Goal: Task Accomplishment & Management: Complete application form

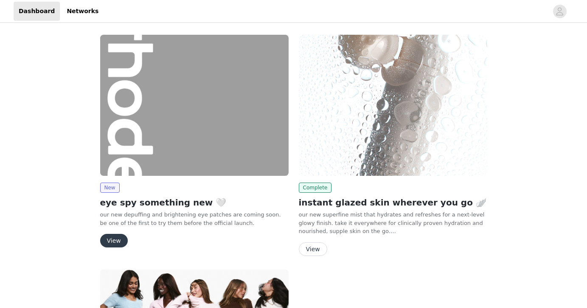
click at [110, 239] on button "View" at bounding box center [114, 241] width 28 height 14
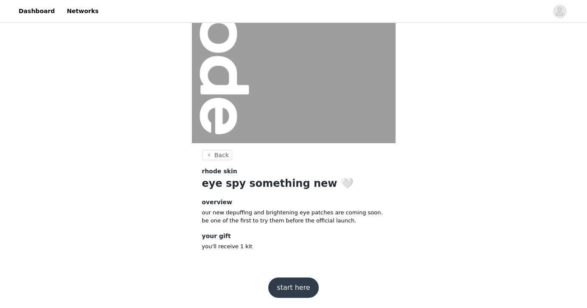
scroll to position [85, 0]
click at [291, 286] on button "start here" at bounding box center [293, 288] width 50 height 20
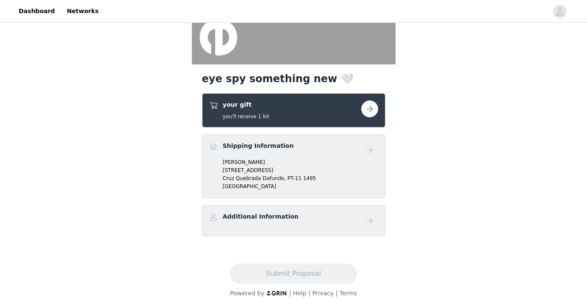
scroll to position [164, 0]
click at [283, 168] on p "[STREET_ADDRESS]" at bounding box center [300, 171] width 155 height 8
click at [334, 106] on div "your gift you'll receive 1 kit" at bounding box center [285, 111] width 152 height 20
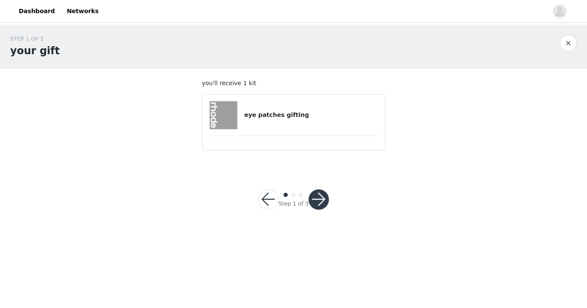
click at [331, 205] on div "Step 1 of 3" at bounding box center [293, 199] width 91 height 41
click at [322, 204] on button "button" at bounding box center [318, 200] width 20 height 20
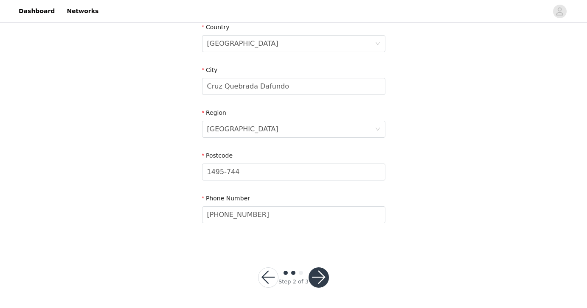
scroll to position [270, 0]
click at [319, 280] on button "button" at bounding box center [318, 278] width 20 height 20
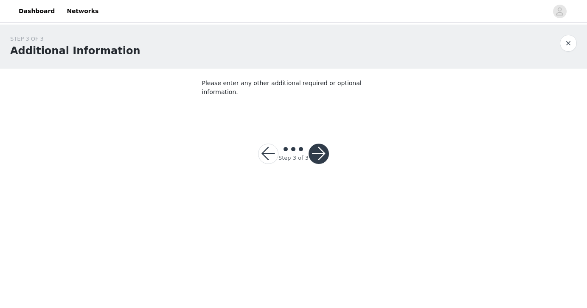
click at [320, 144] on button "button" at bounding box center [318, 154] width 20 height 20
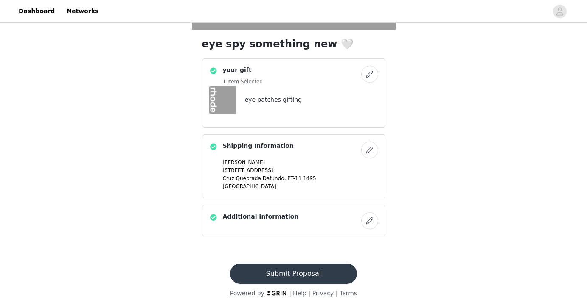
scroll to position [199, 0]
click at [295, 269] on button "Submit Proposal" at bounding box center [293, 274] width 127 height 20
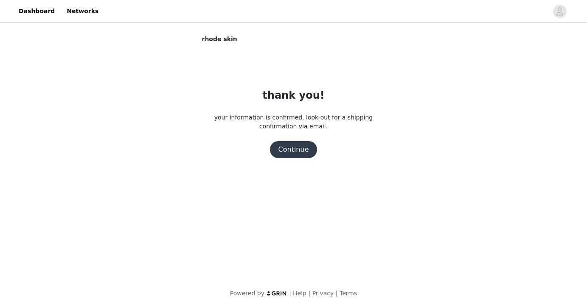
click at [299, 154] on button "Continue" at bounding box center [294, 149] width 48 height 17
